Goal: Transaction & Acquisition: Download file/media

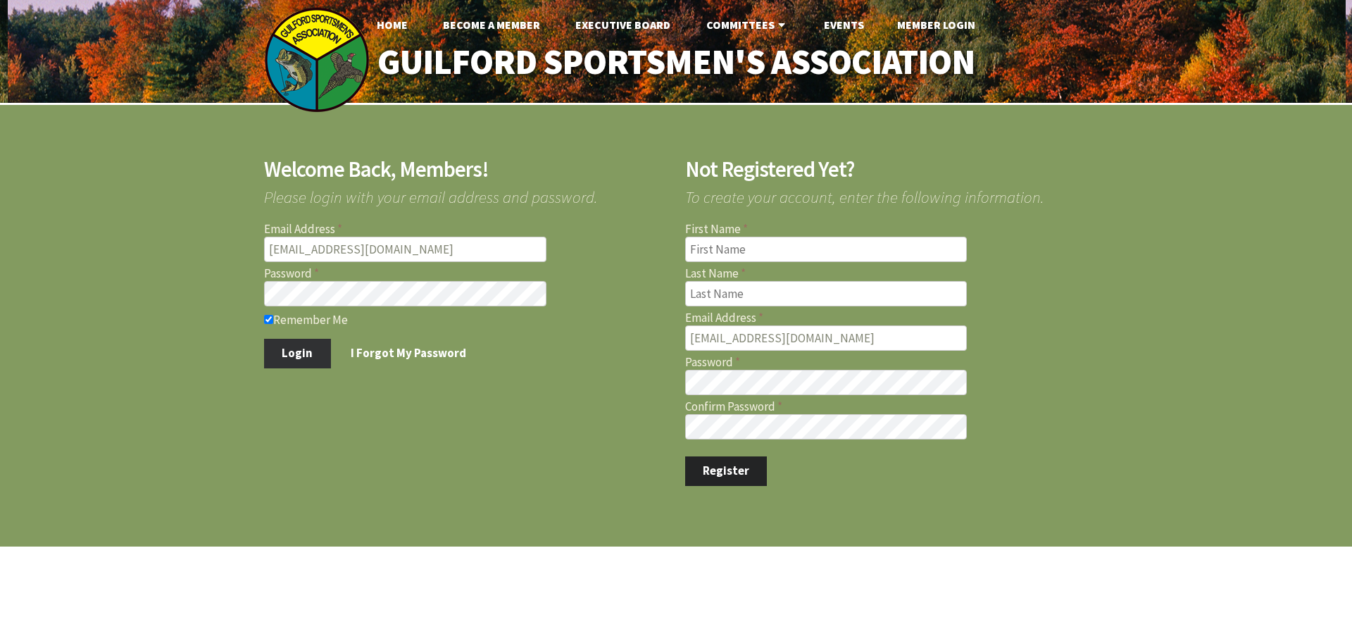
click at [306, 349] on button "Login" at bounding box center [297, 354] width 67 height 30
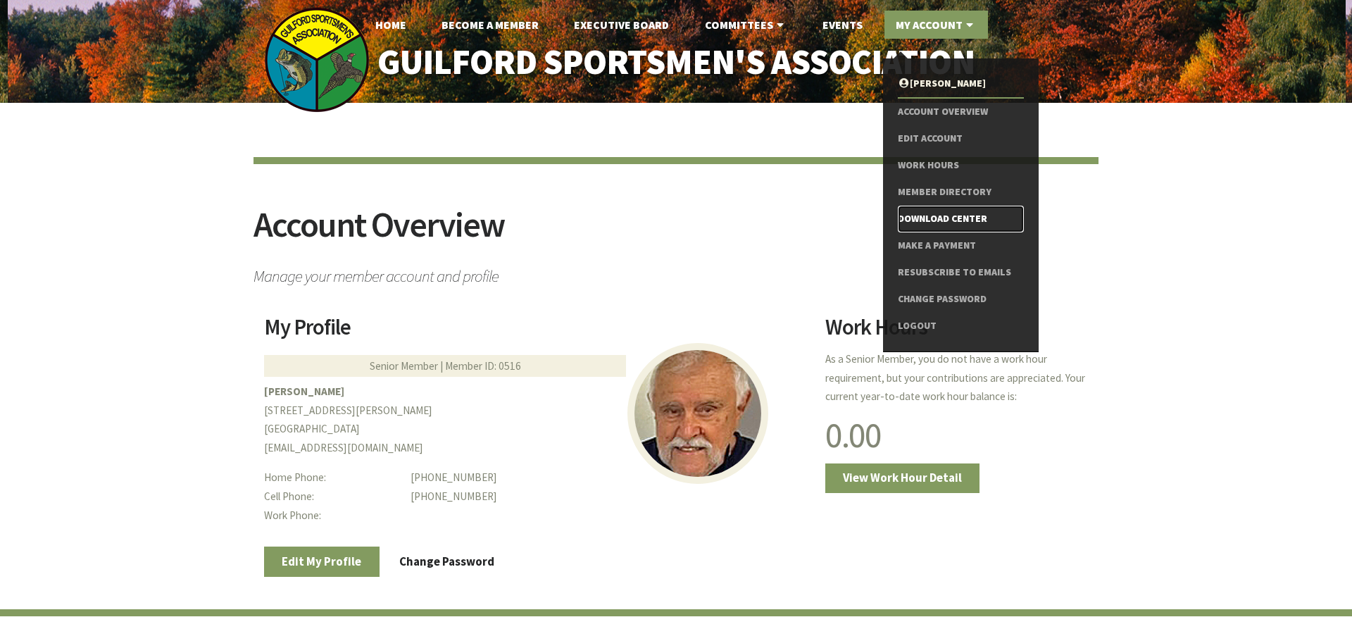
click at [952, 215] on link "Download Center" at bounding box center [961, 219] width 126 height 27
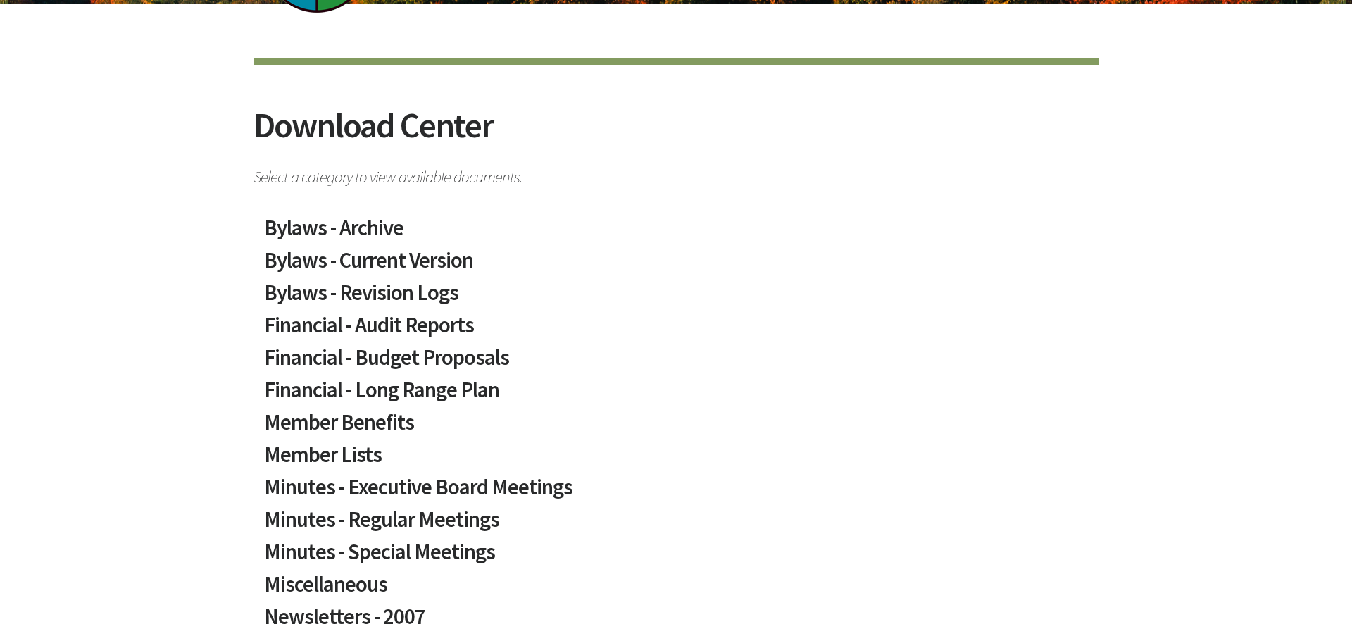
scroll to position [144, 0]
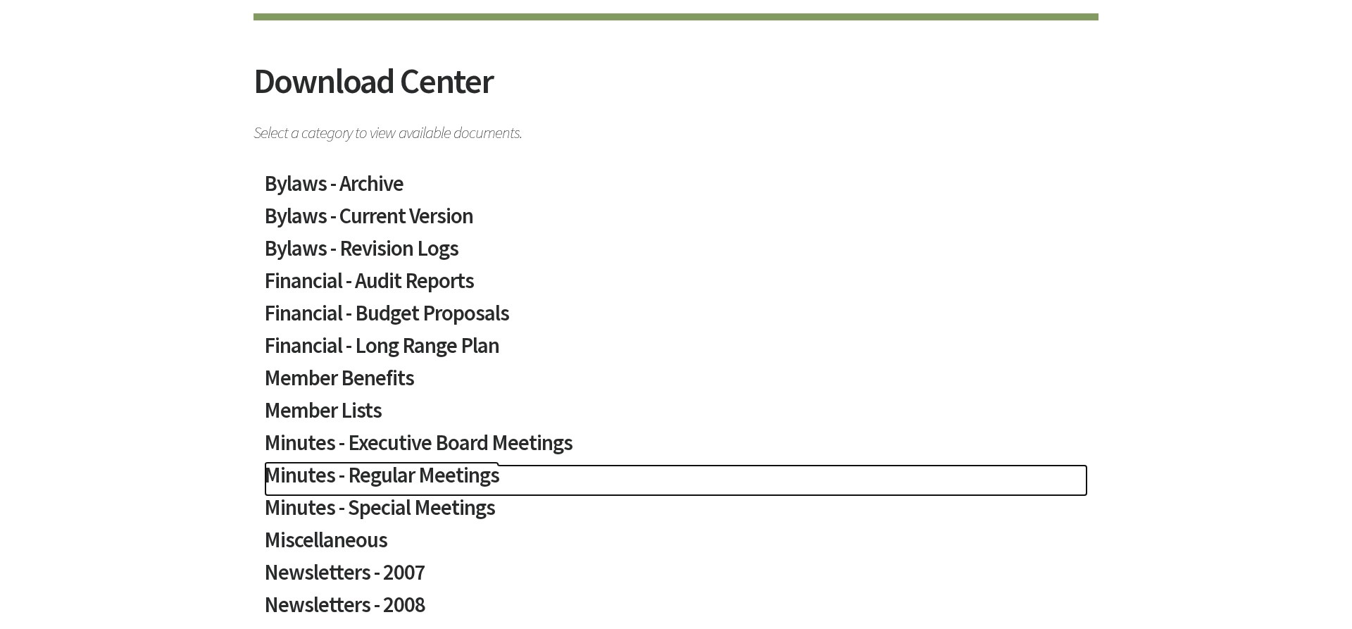
click at [465, 476] on h2 "Minutes - Regular Meetings" at bounding box center [676, 480] width 824 height 32
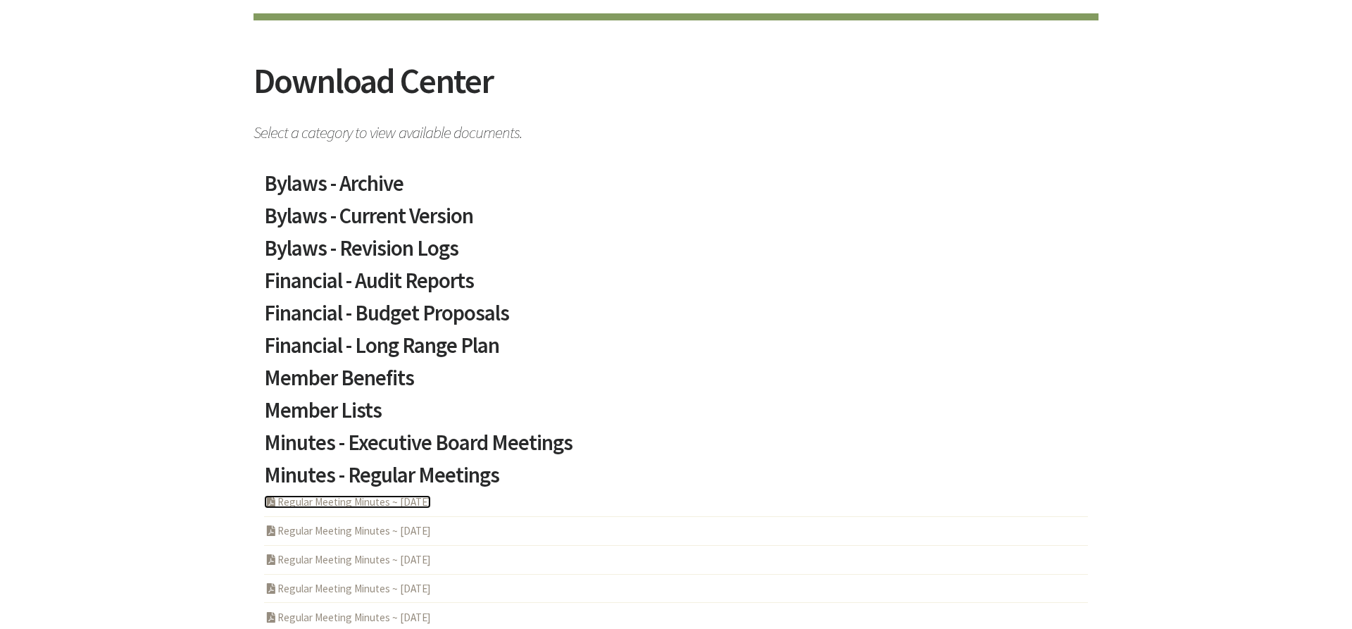
click at [384, 508] on link "PDF Acrobat Document Regular Meeting Minutes ~ 2025-07-10" at bounding box center [347, 501] width 167 height 13
